Goal: Task Accomplishment & Management: Manage account settings

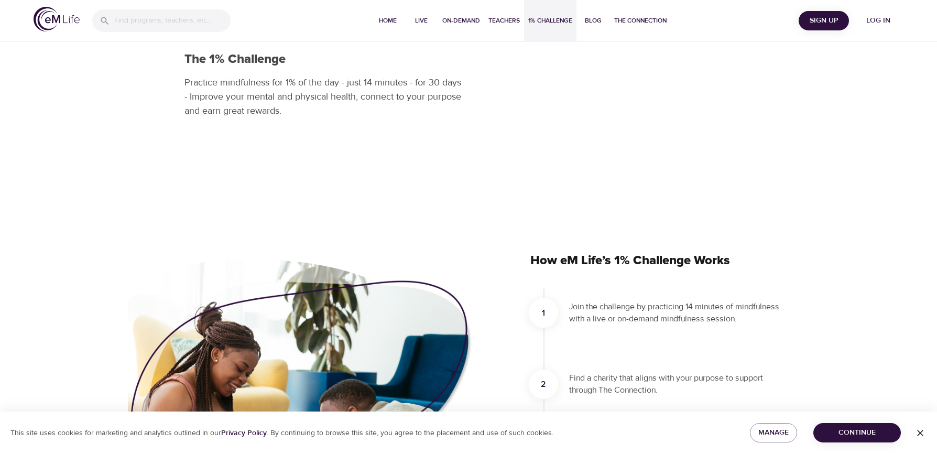
click at [866, 17] on span "Log in" at bounding box center [878, 20] width 42 height 13
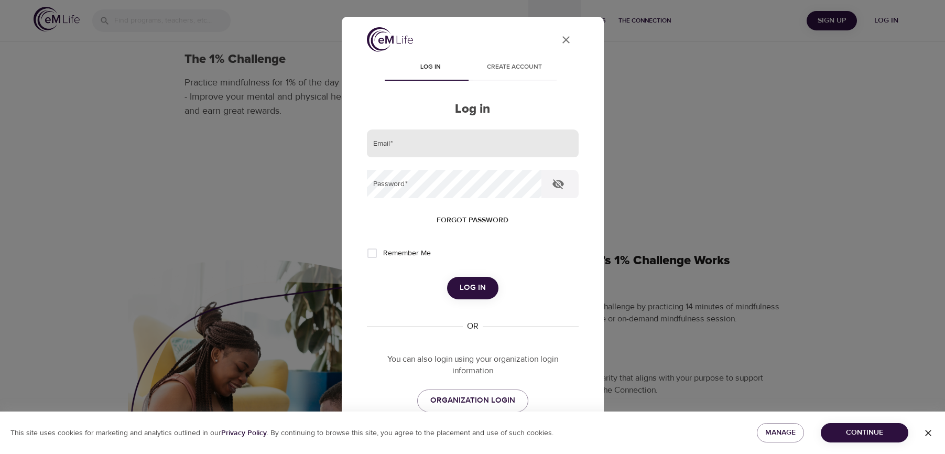
drag, startPoint x: 444, startPoint y: 141, endPoint x: 242, endPoint y: 90, distance: 208.3
click at [435, 141] on input "email" at bounding box center [473, 143] width 212 height 28
type input "[EMAIL_ADDRESS][DOMAIN_NAME]"
click at [447, 277] on button "Log in" at bounding box center [472, 288] width 51 height 22
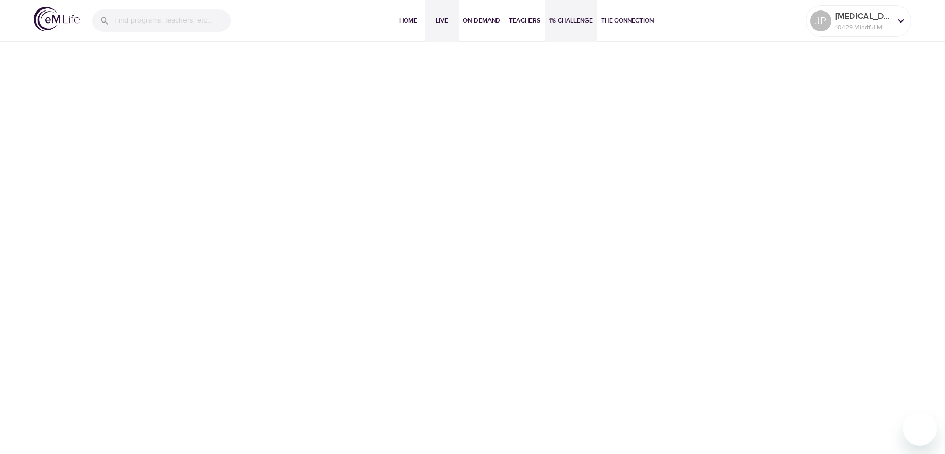
click at [443, 22] on span "Live" at bounding box center [441, 20] width 25 height 11
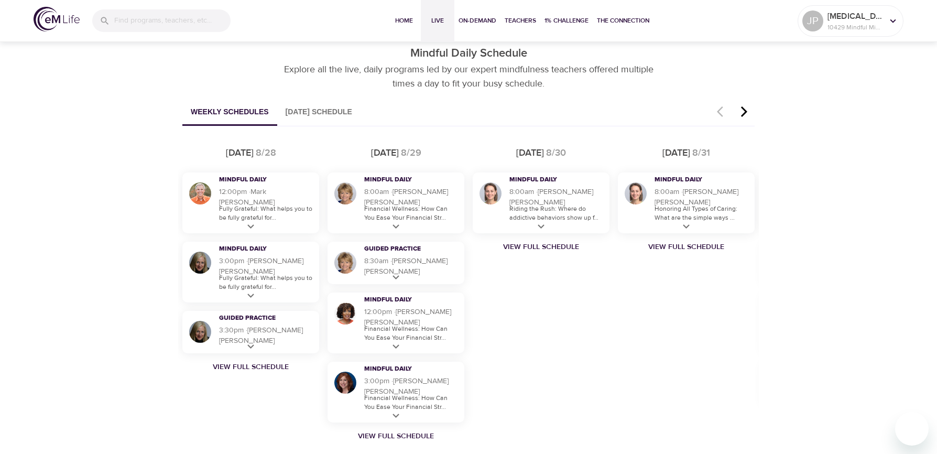
scroll to position [629, 0]
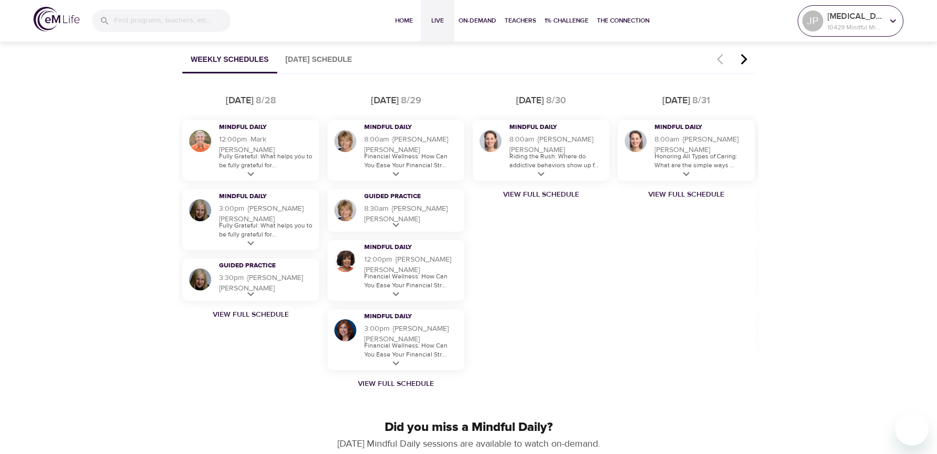
click at [892, 18] on icon at bounding box center [893, 21] width 12 height 12
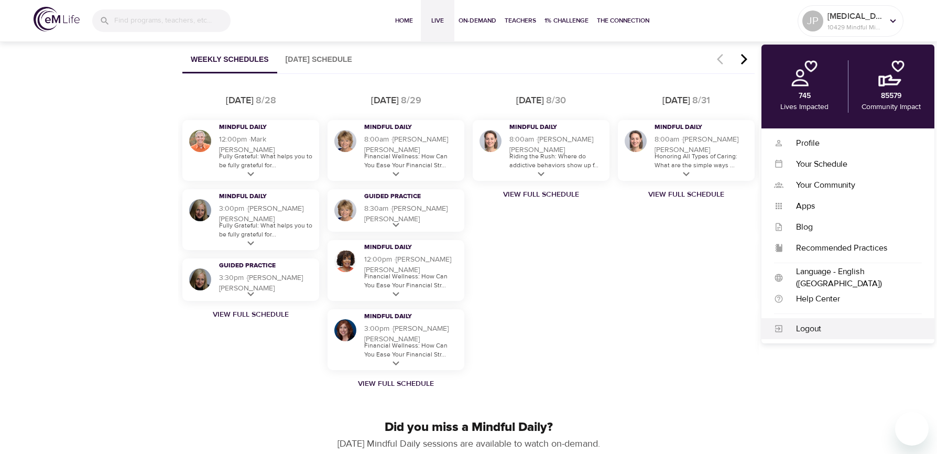
click at [810, 326] on div "Logout" at bounding box center [852, 329] width 138 height 12
